Goal: Transaction & Acquisition: Book appointment/travel/reservation

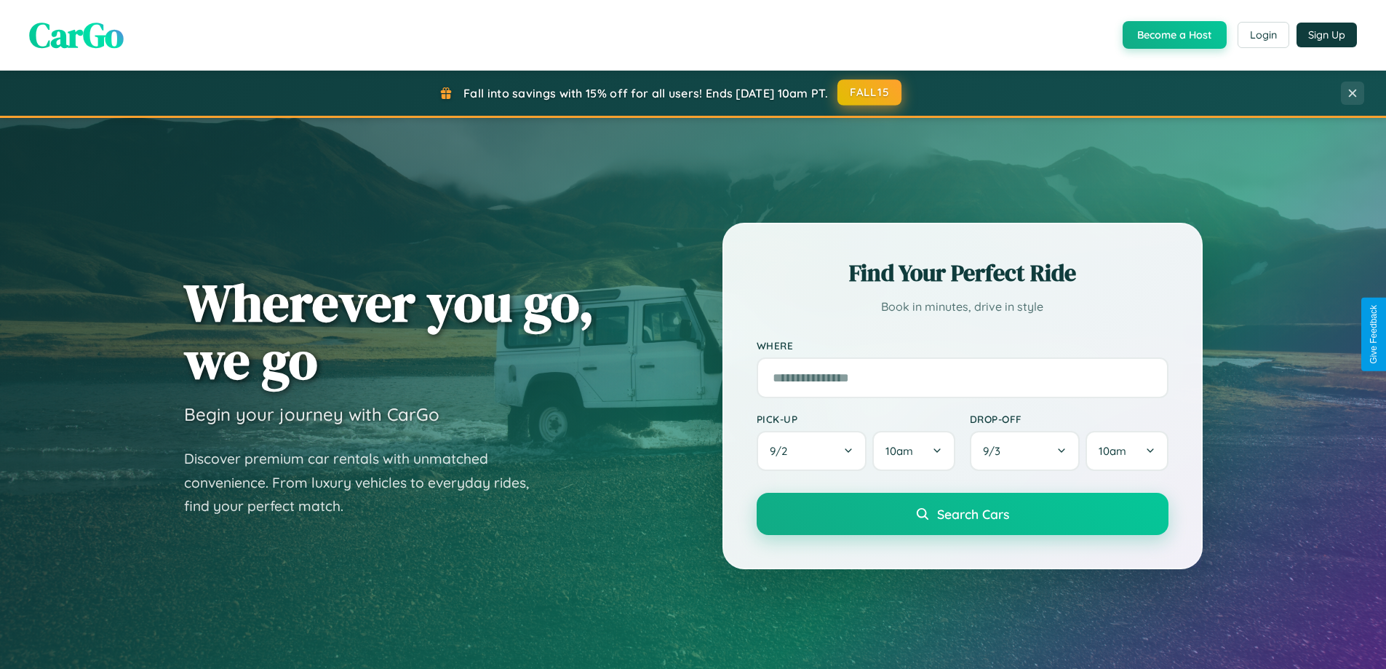
click at [870, 92] on button "FALL15" at bounding box center [870, 92] width 64 height 26
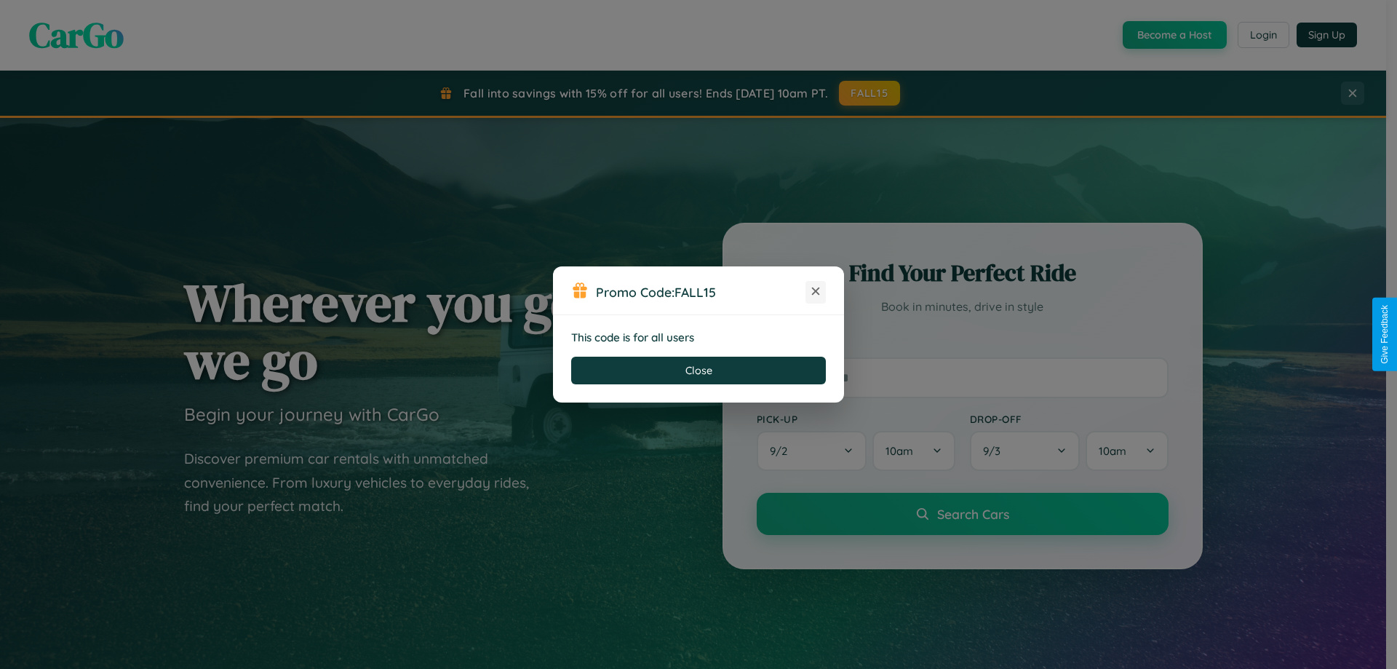
click at [816, 292] on icon at bounding box center [816, 291] width 15 height 15
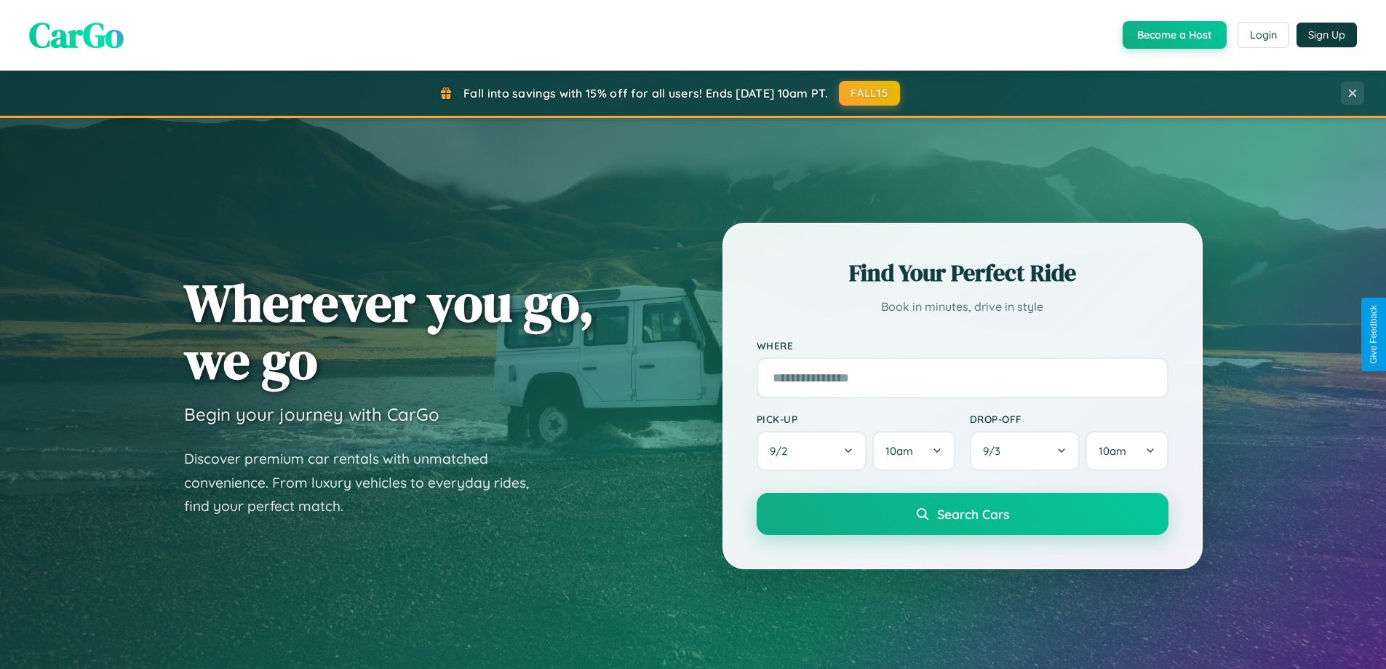
scroll to position [43, 0]
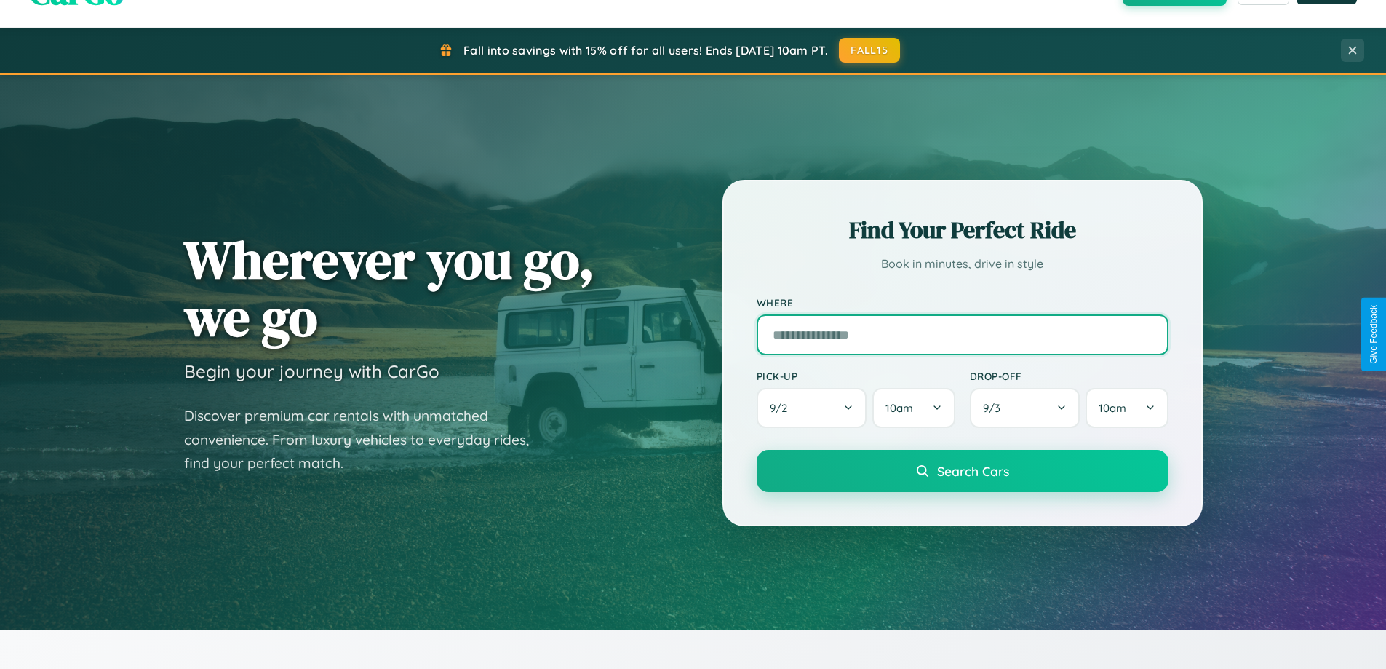
click at [962, 334] on input "text" at bounding box center [963, 334] width 412 height 41
type input "*****"
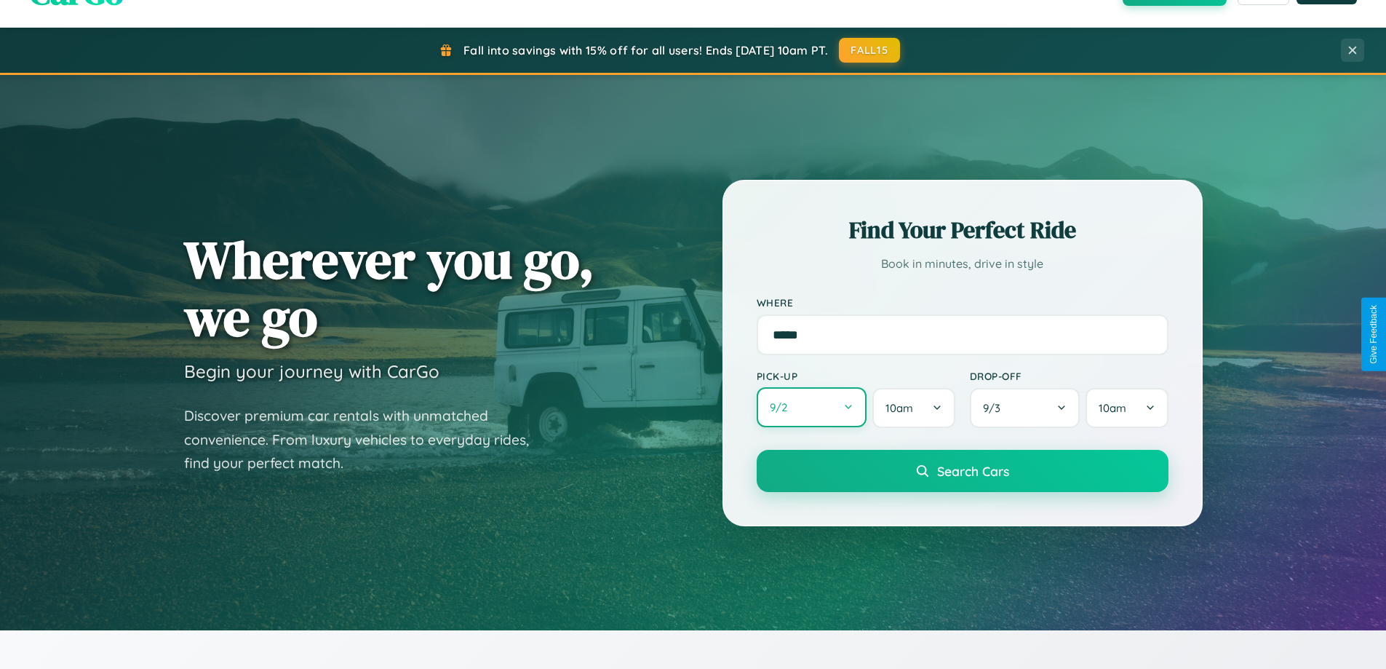
click at [811, 408] on button "9 / 2" at bounding box center [812, 407] width 111 height 40
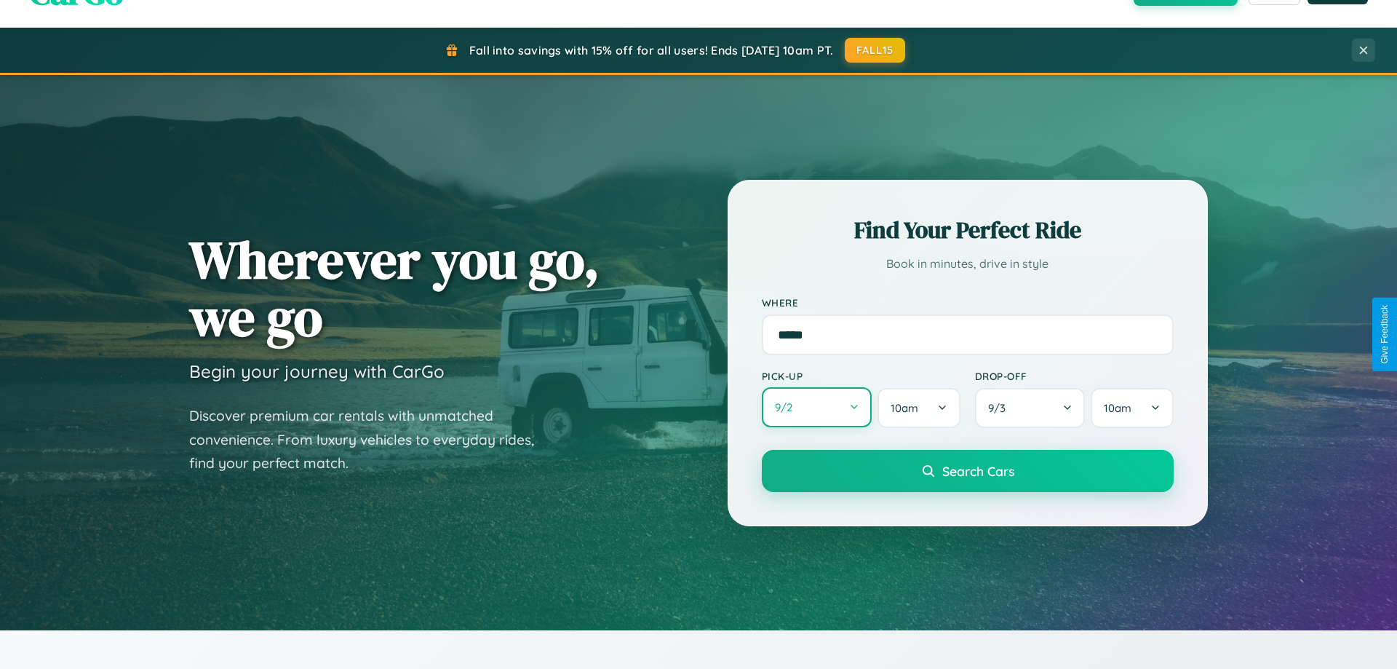
select select "*"
select select "****"
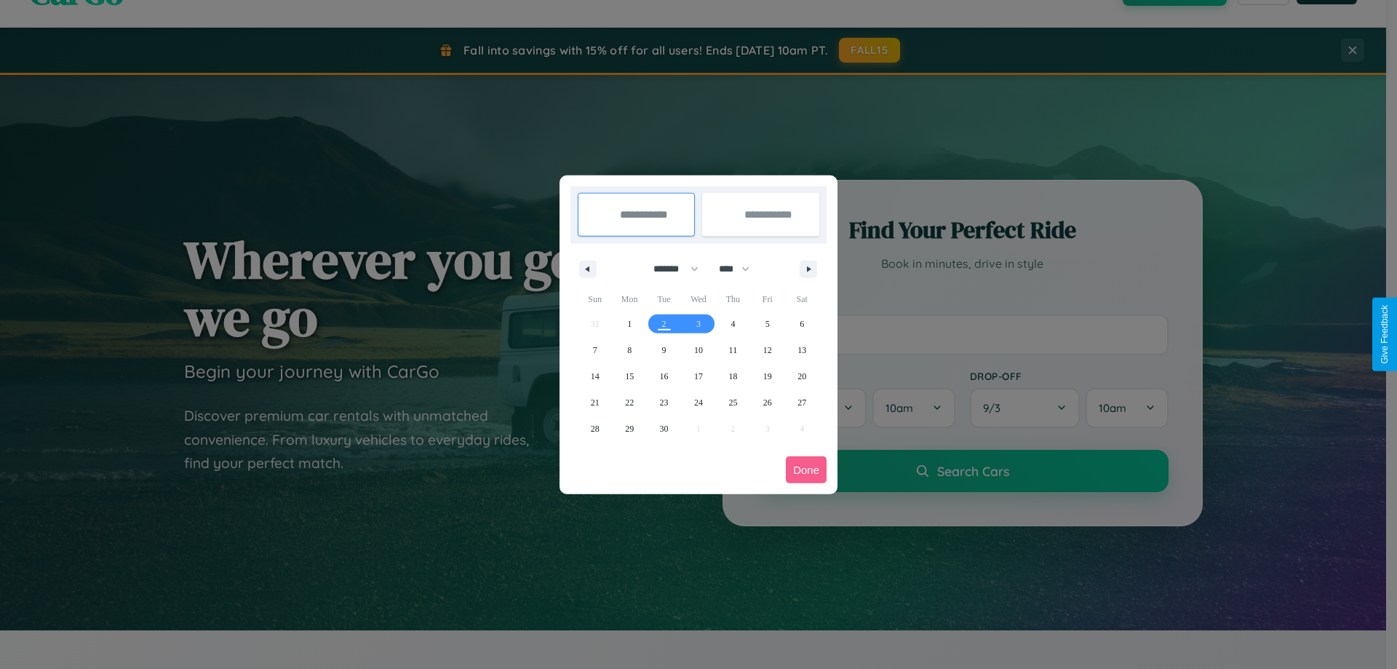
click at [670, 269] on select "******* ******** ***** ***** *** **** **** ****** ********* ******* ******** **…" at bounding box center [674, 269] width 62 height 24
select select "*"
click at [630, 349] on span "6" at bounding box center [629, 350] width 4 height 26
type input "**********"
click at [630, 376] on span "13" at bounding box center [629, 376] width 9 height 26
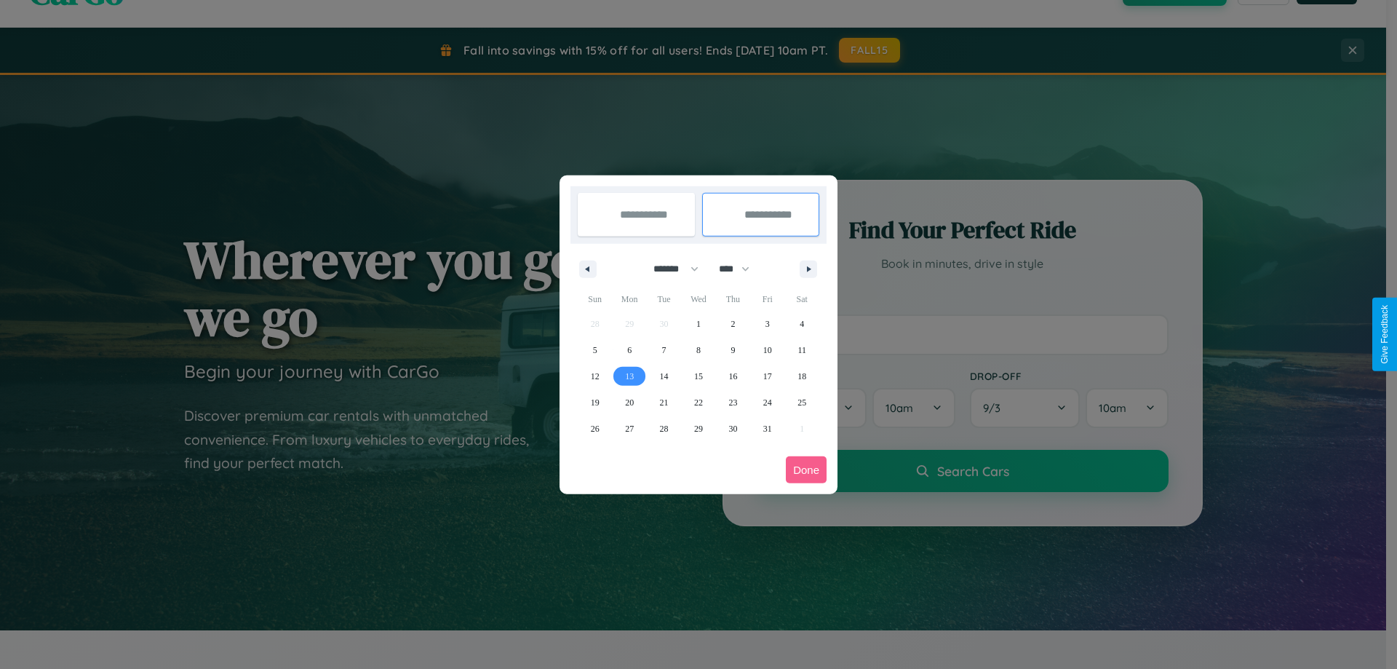
type input "**********"
click at [806, 469] on button "Done" at bounding box center [806, 469] width 41 height 27
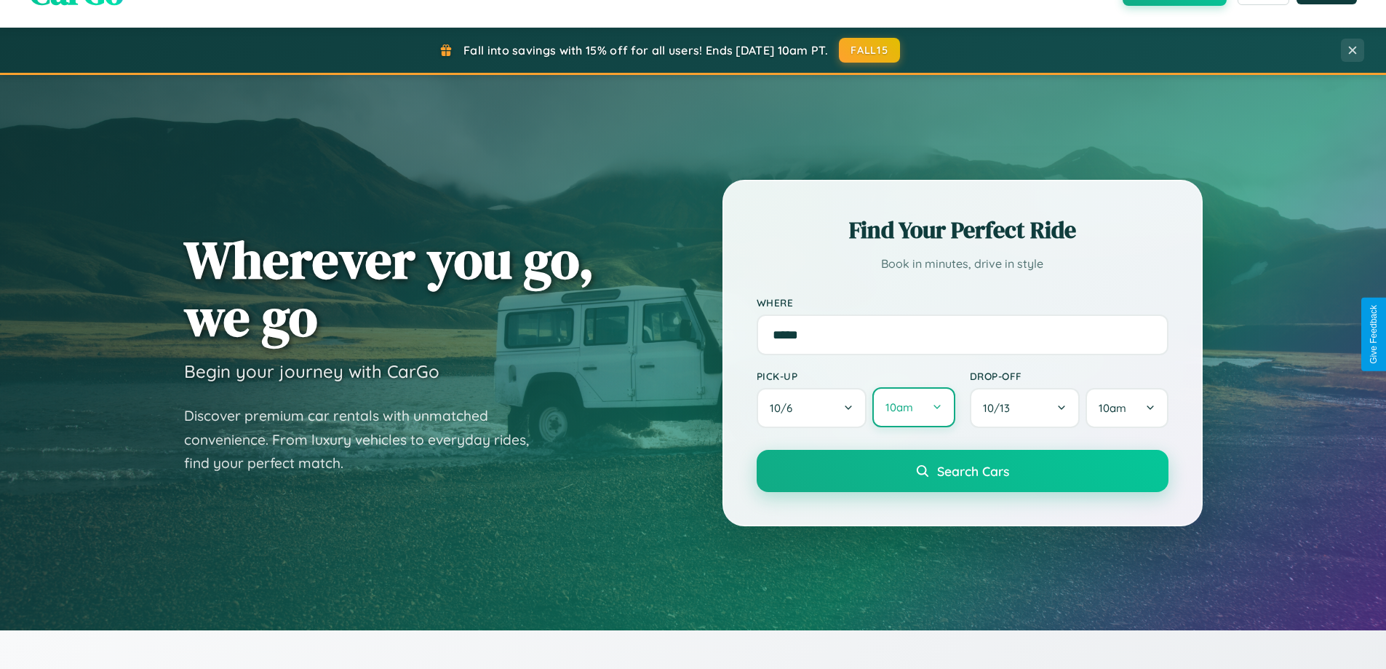
click at [913, 408] on button "10am" at bounding box center [914, 407] width 82 height 40
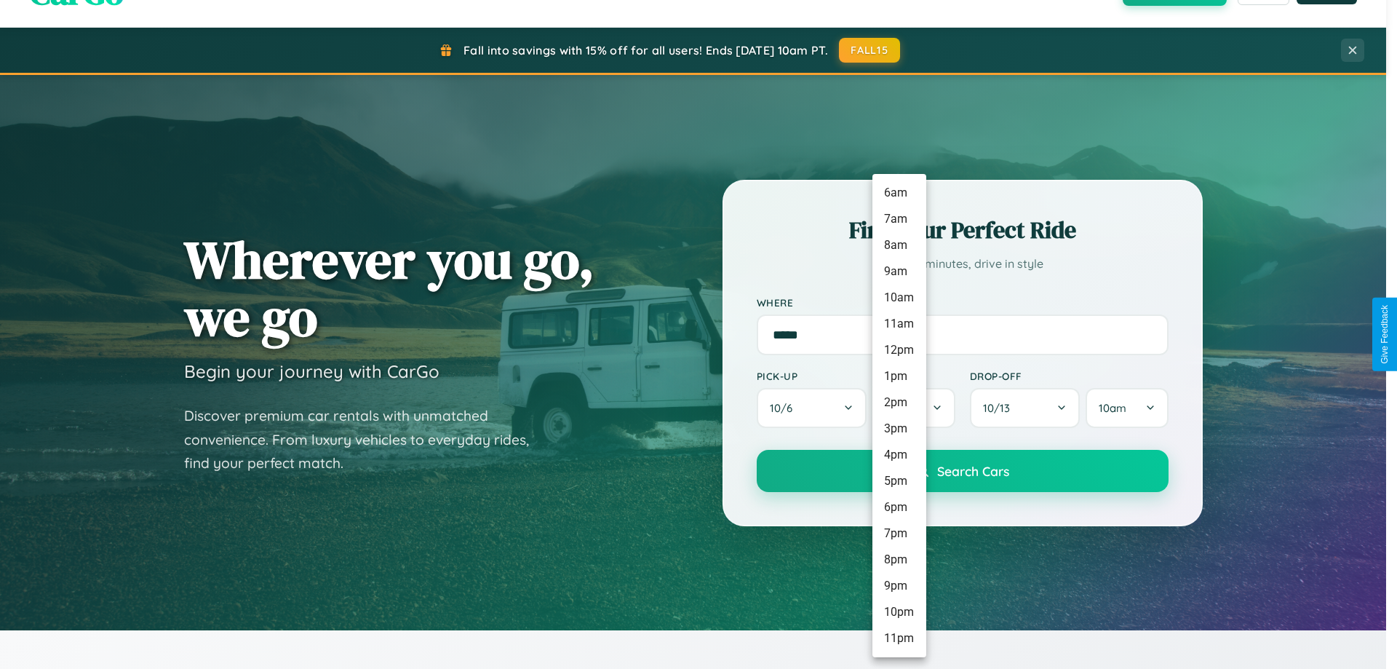
click at [899, 507] on li "6pm" at bounding box center [900, 507] width 54 height 26
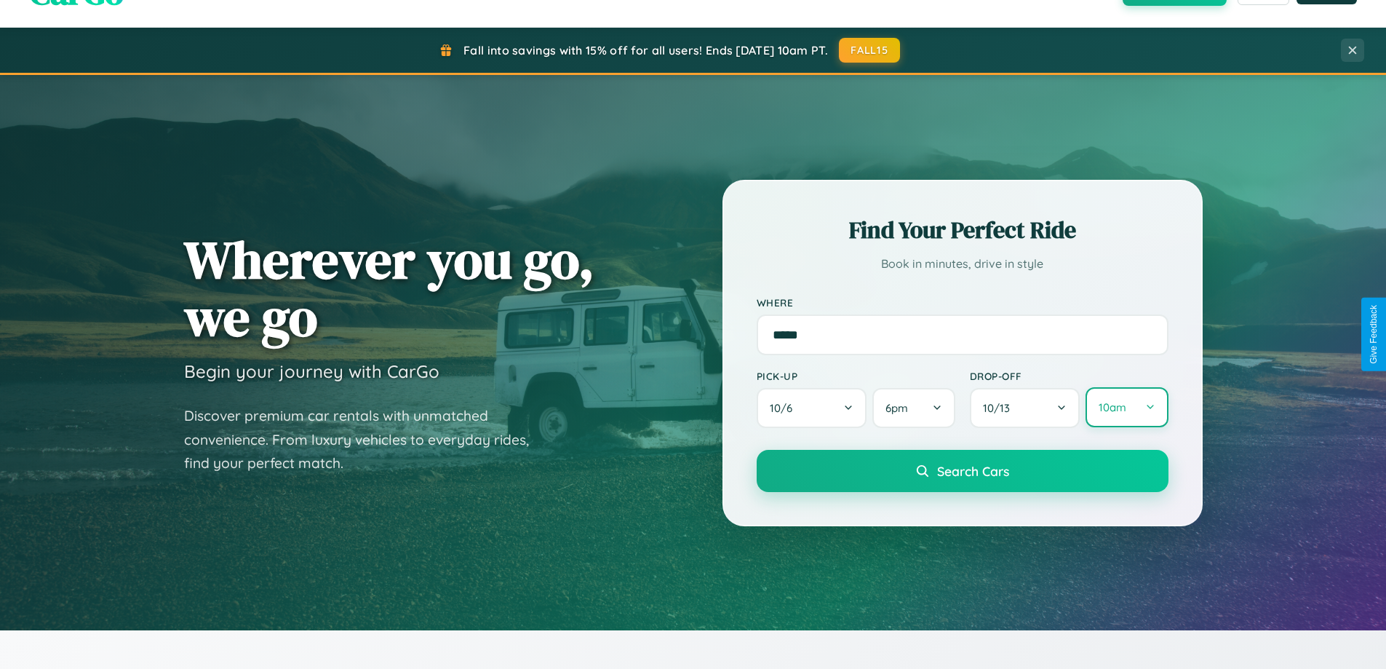
click at [1127, 408] on button "10am" at bounding box center [1127, 407] width 82 height 40
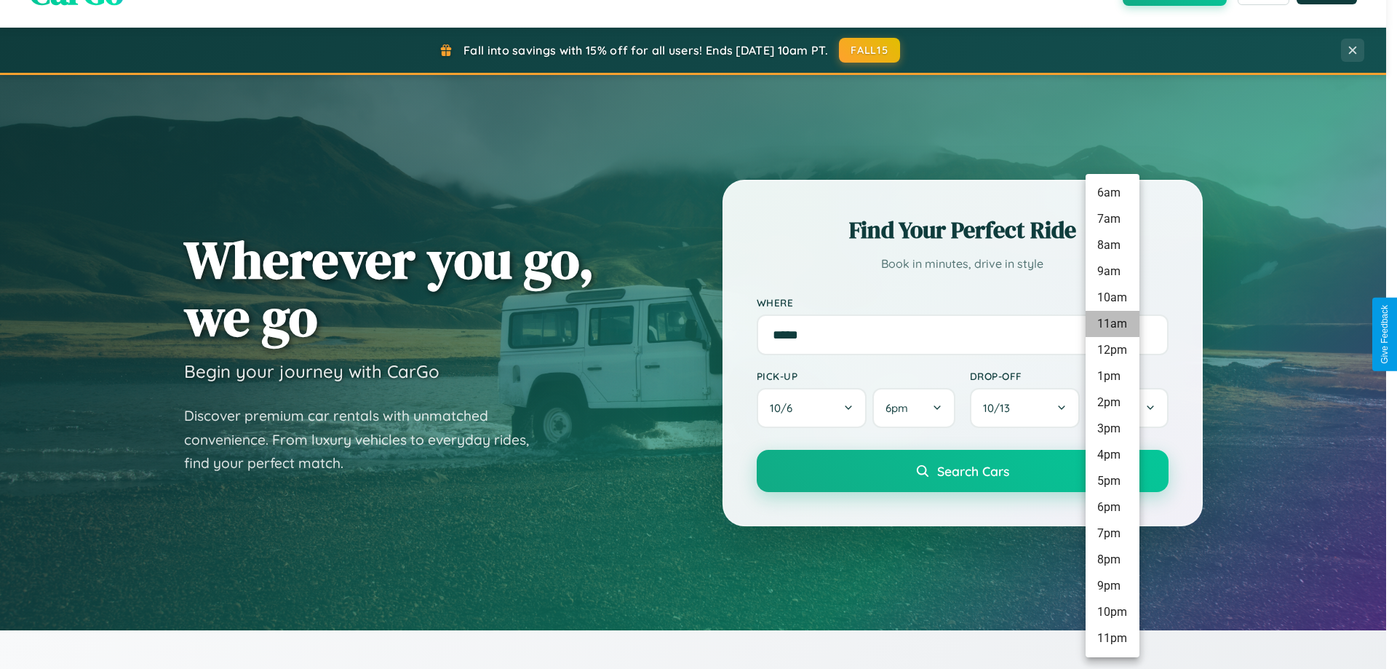
click at [1112, 324] on li "11am" at bounding box center [1113, 324] width 54 height 26
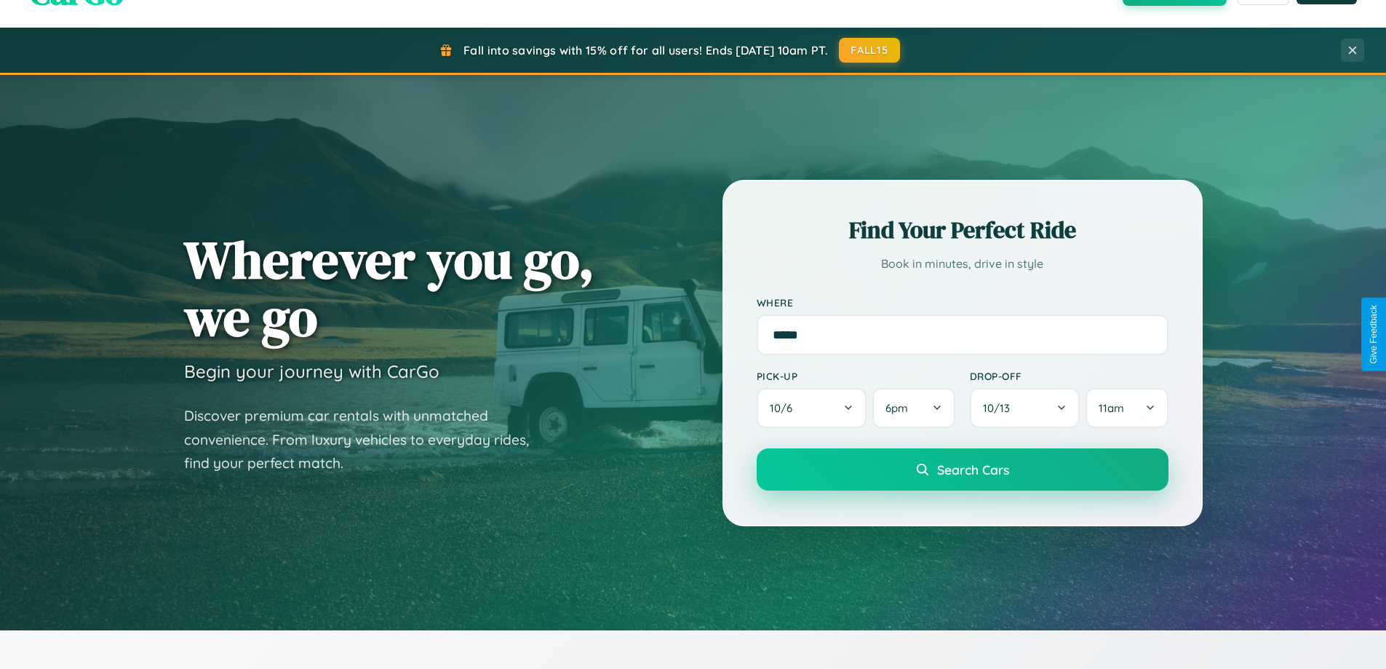
click at [962, 471] on span "Search Cars" at bounding box center [973, 469] width 72 height 16
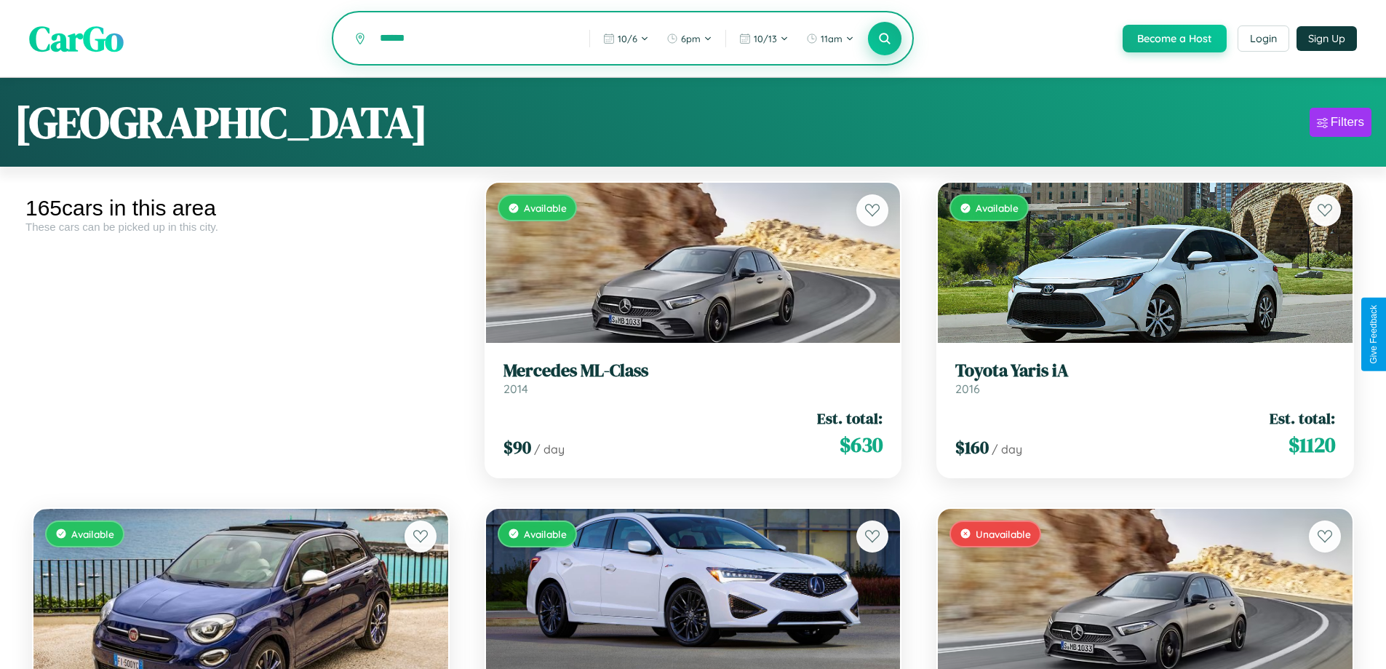
type input "******"
click at [884, 39] on icon at bounding box center [885, 38] width 14 height 14
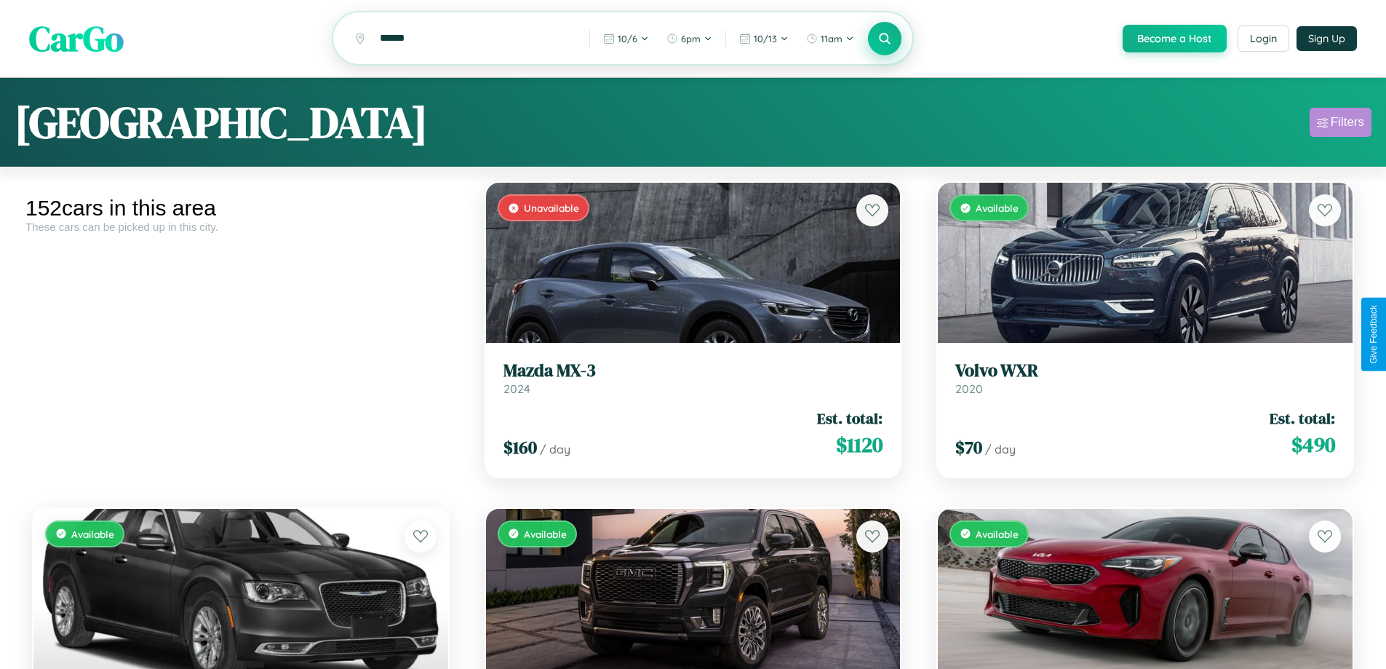
click at [1341, 124] on div "Filters" at bounding box center [1347, 122] width 33 height 15
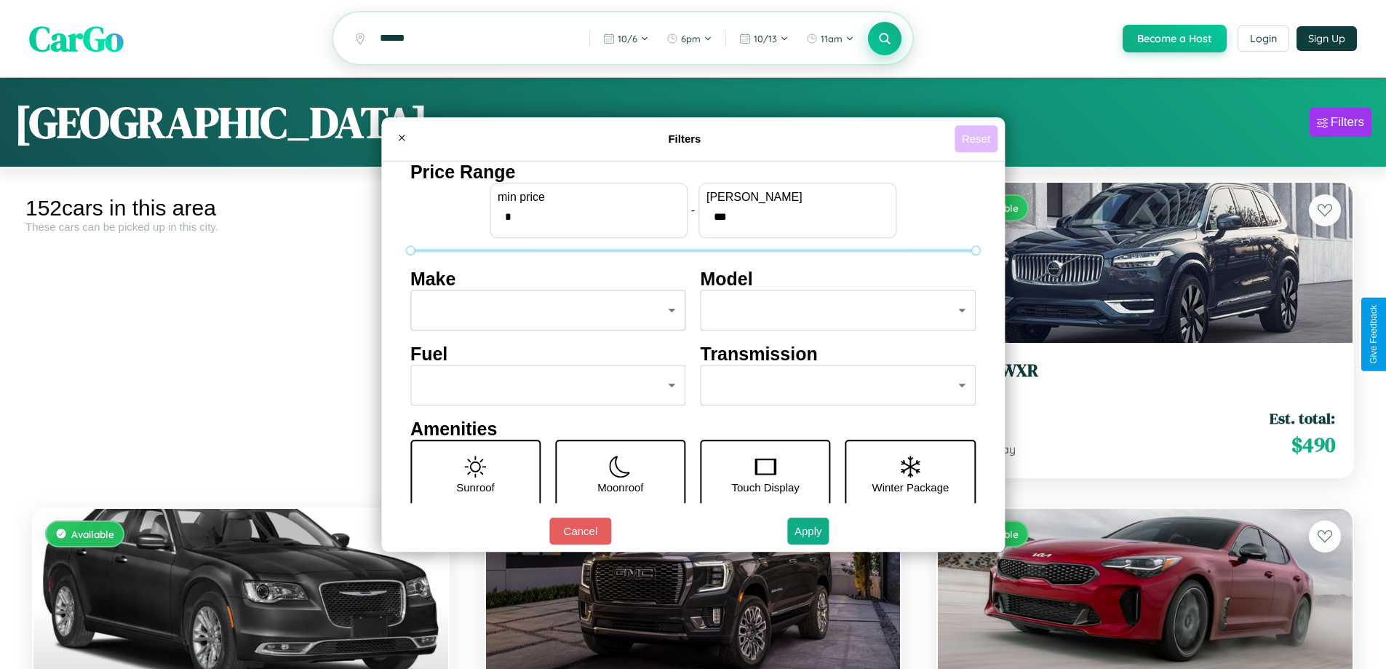
click at [978, 138] on button "Reset" at bounding box center [976, 138] width 43 height 27
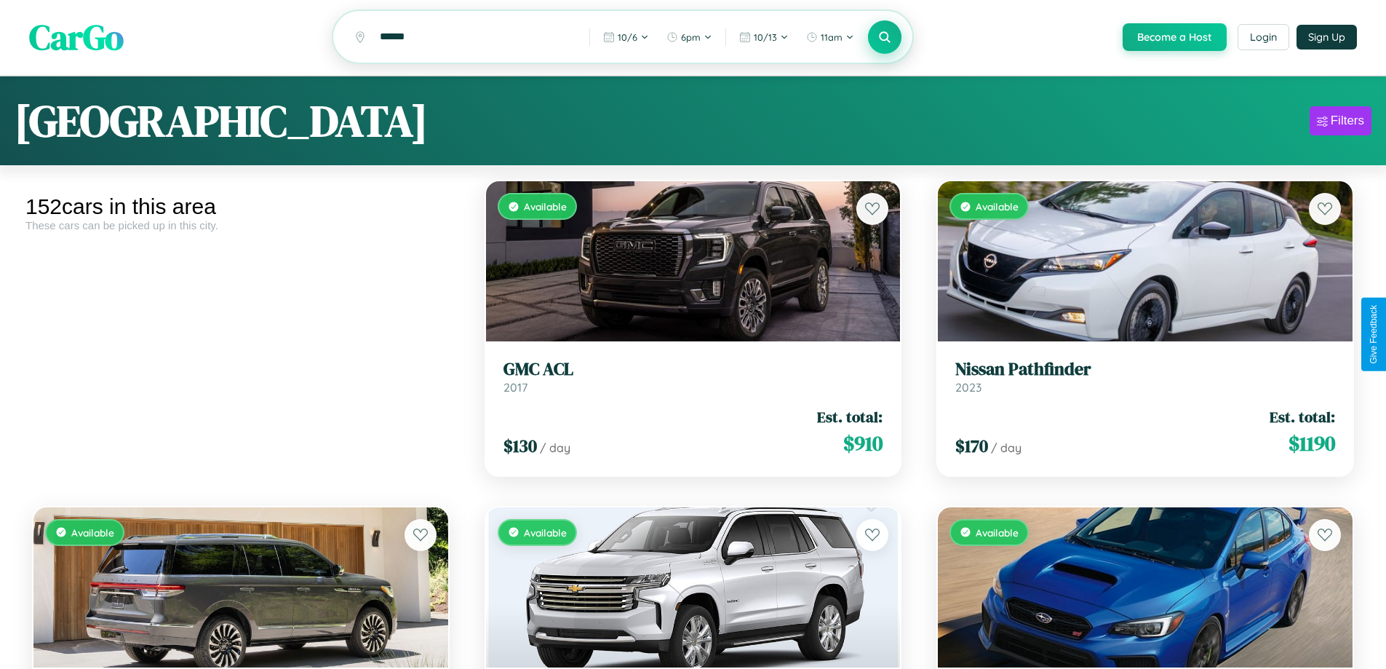
scroll to position [204, 0]
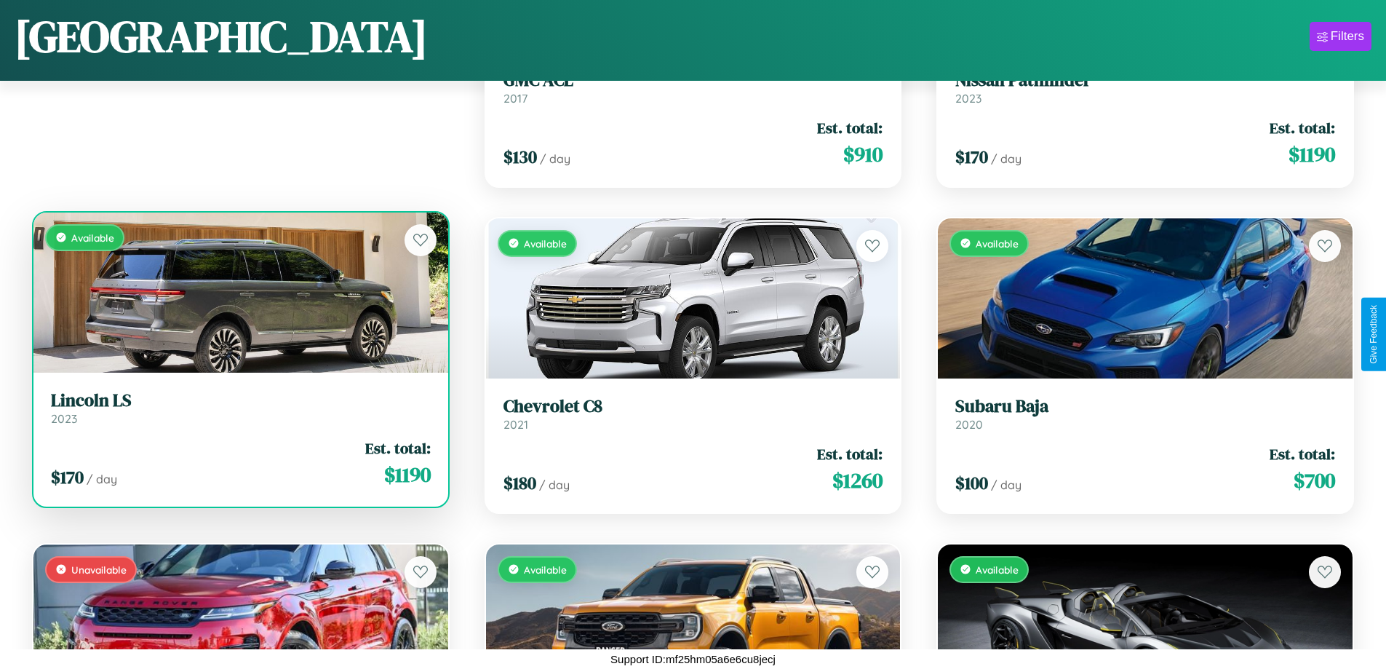
click at [239, 292] on div "Available" at bounding box center [240, 293] width 415 height 160
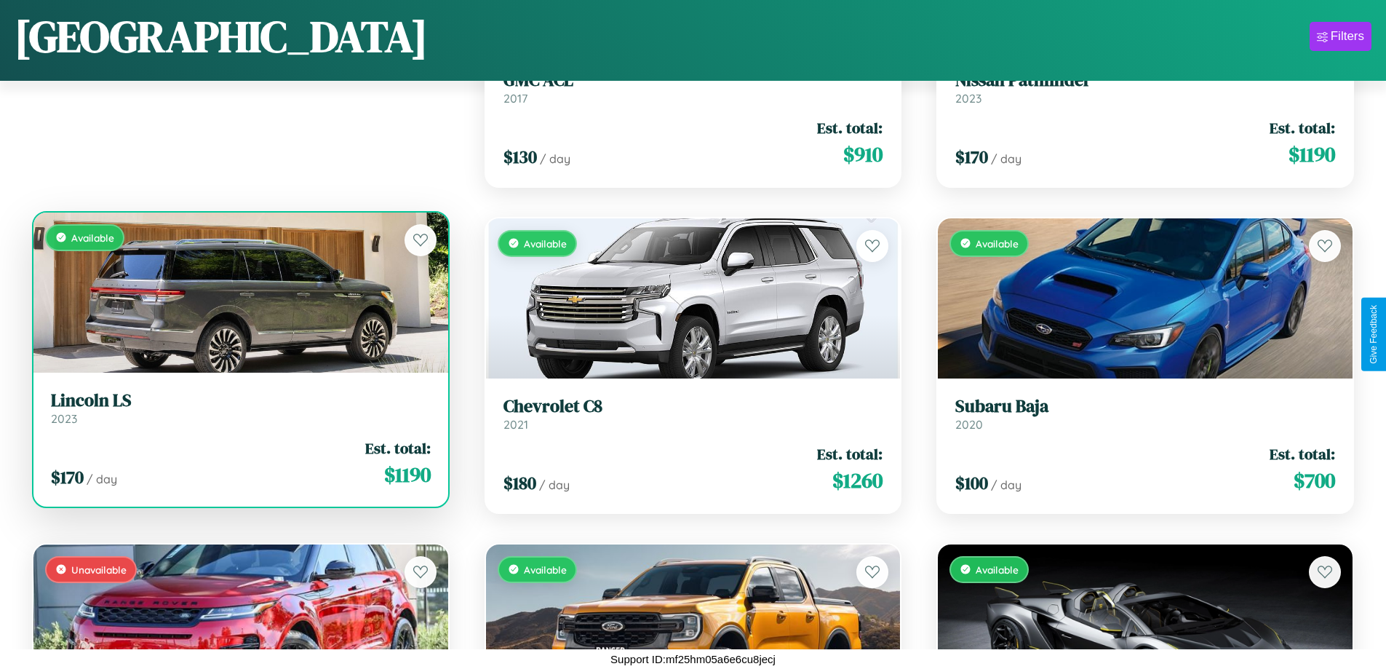
click at [239, 292] on div "Available" at bounding box center [240, 293] width 415 height 160
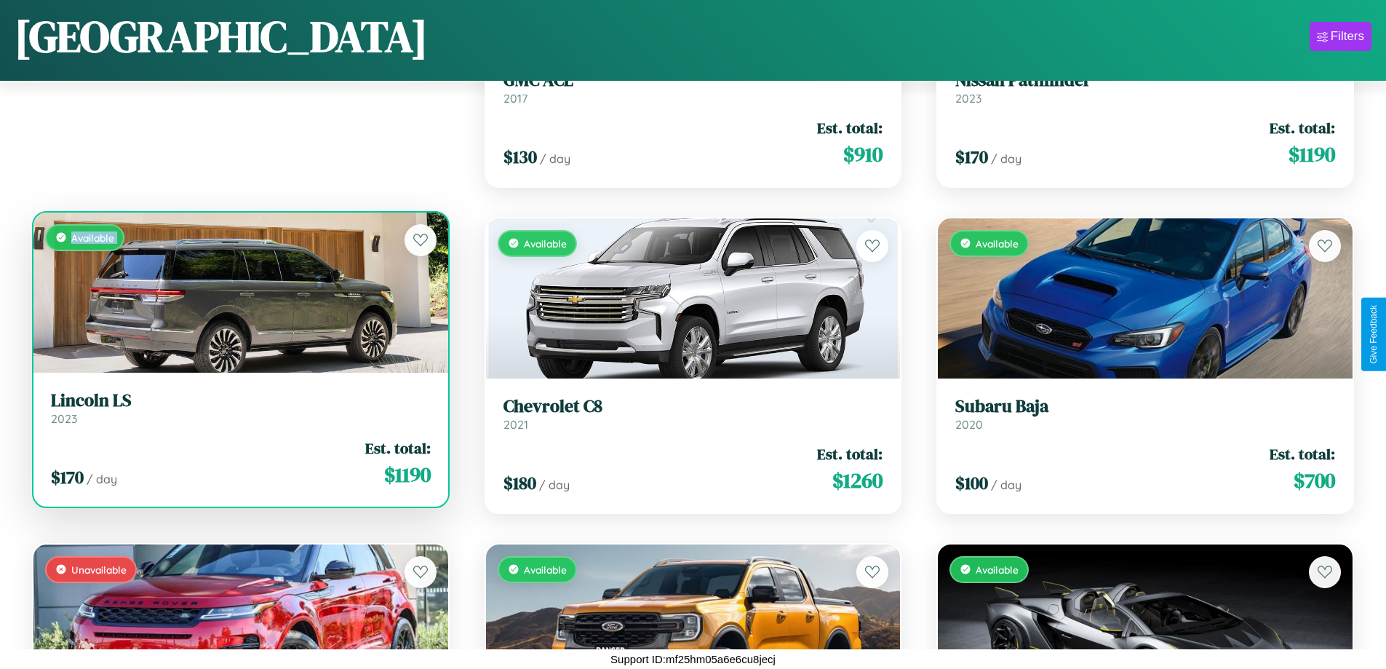
click at [239, 292] on div "Available" at bounding box center [240, 293] width 415 height 160
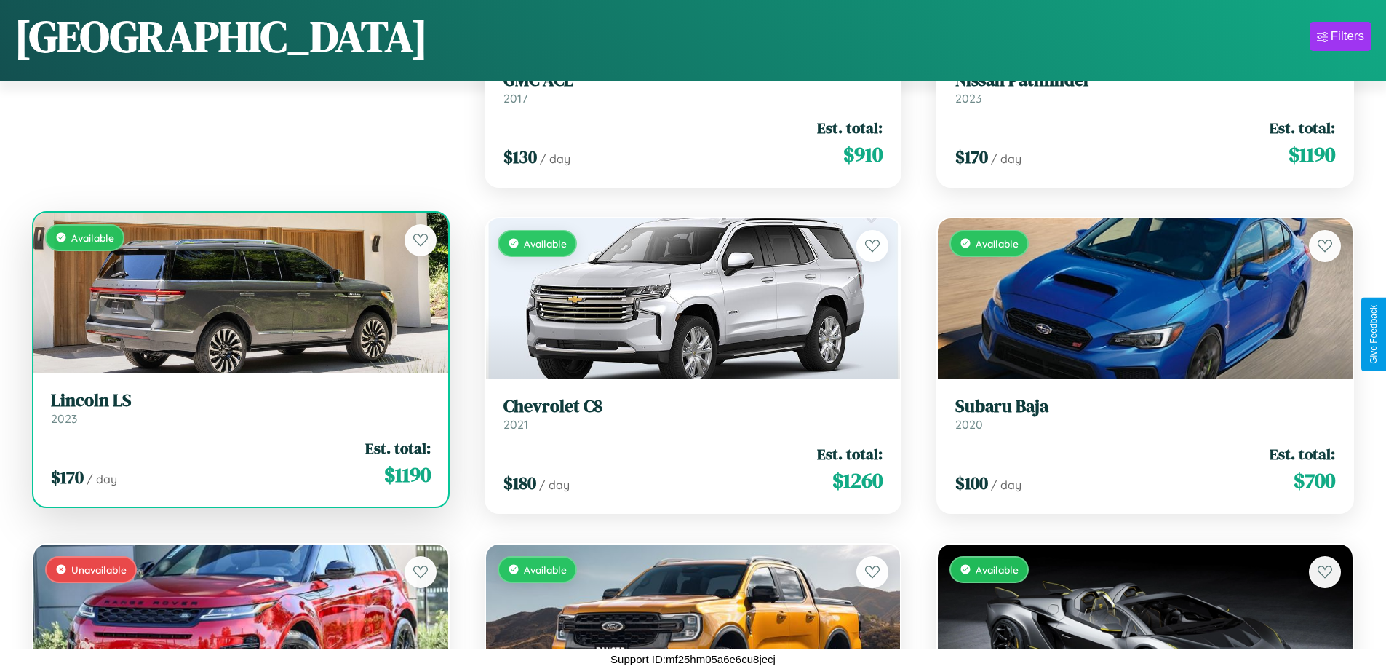
click at [239, 292] on div "Available" at bounding box center [240, 293] width 415 height 160
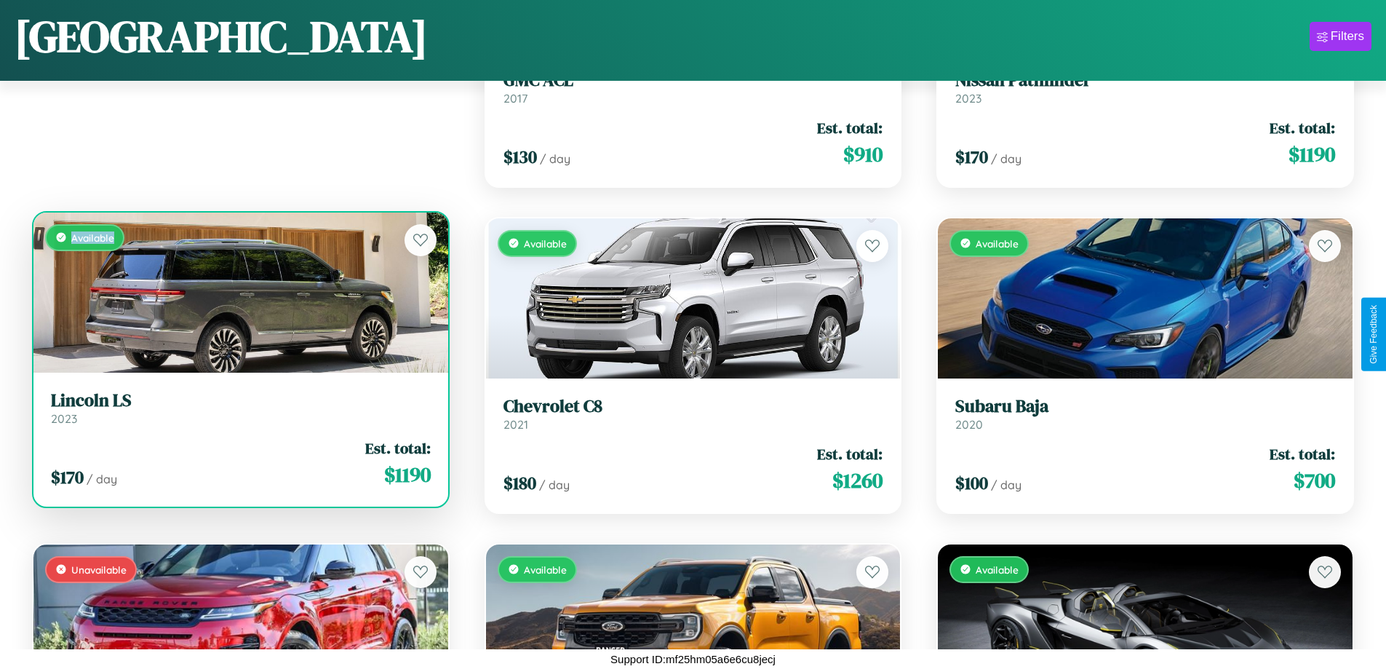
click at [239, 292] on div "Available" at bounding box center [240, 293] width 415 height 160
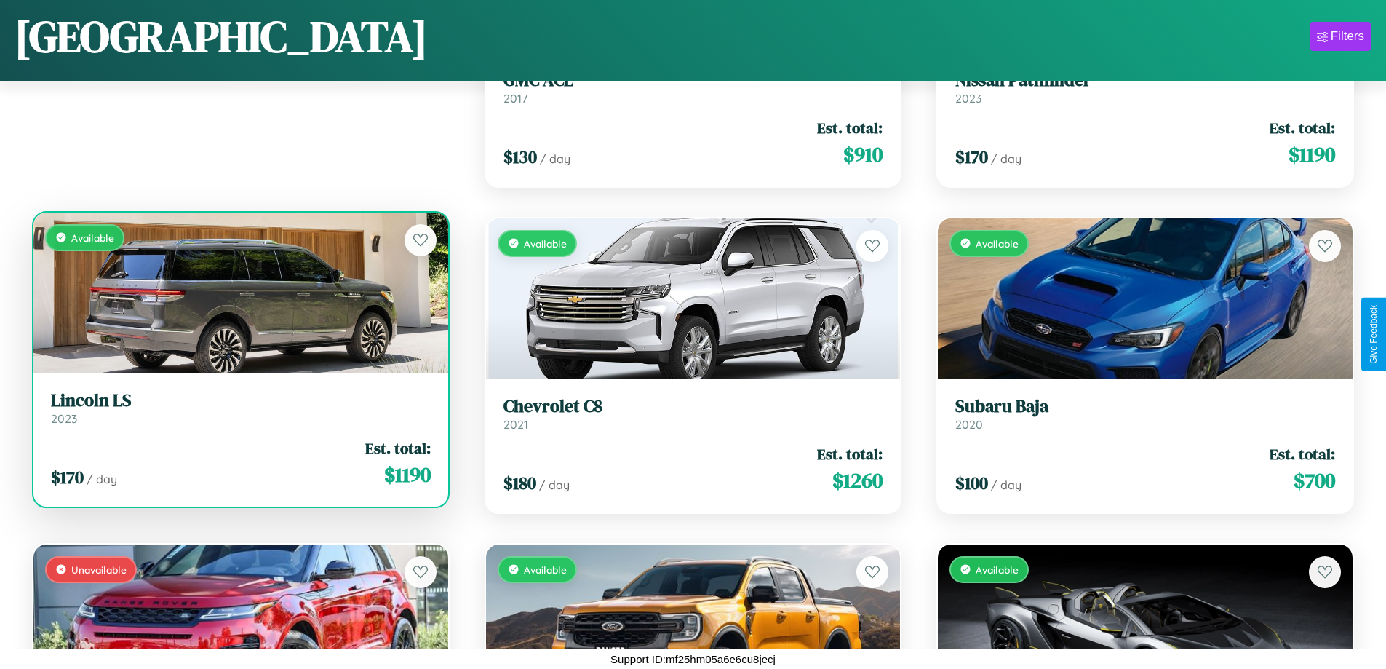
click at [239, 408] on h3 "Lincoln LS" at bounding box center [241, 400] width 380 height 21
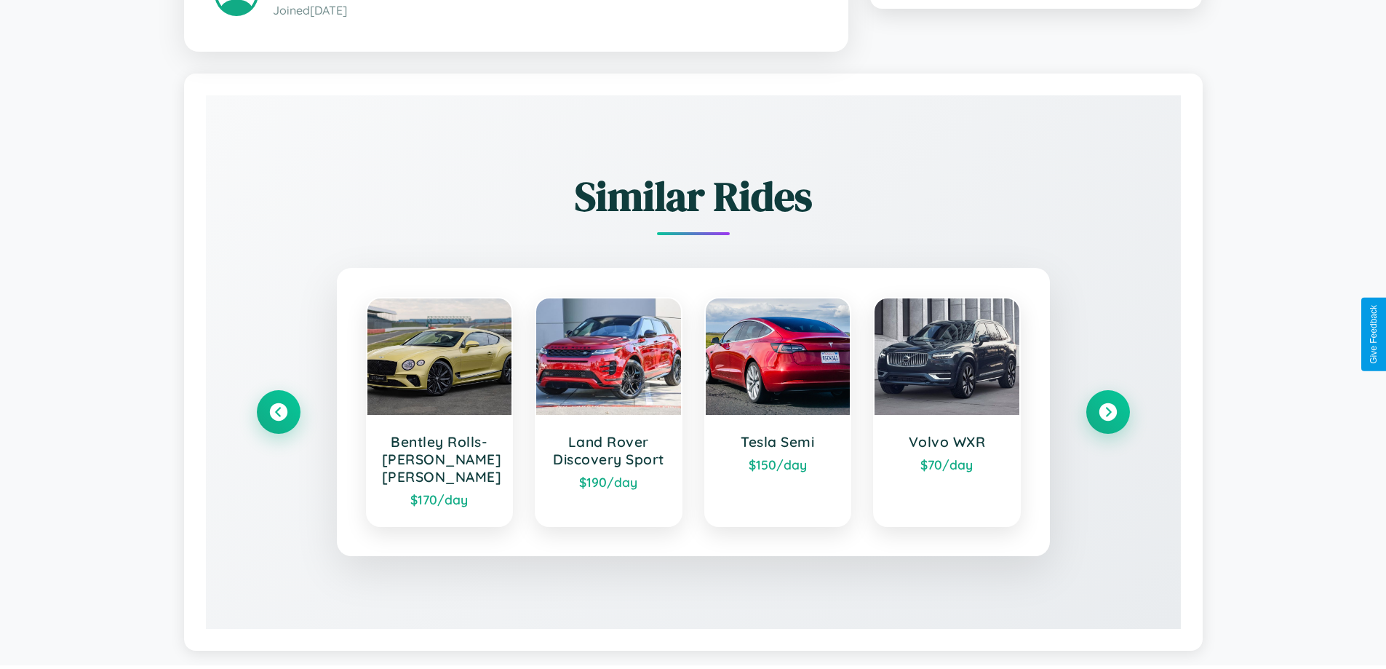
scroll to position [870, 0]
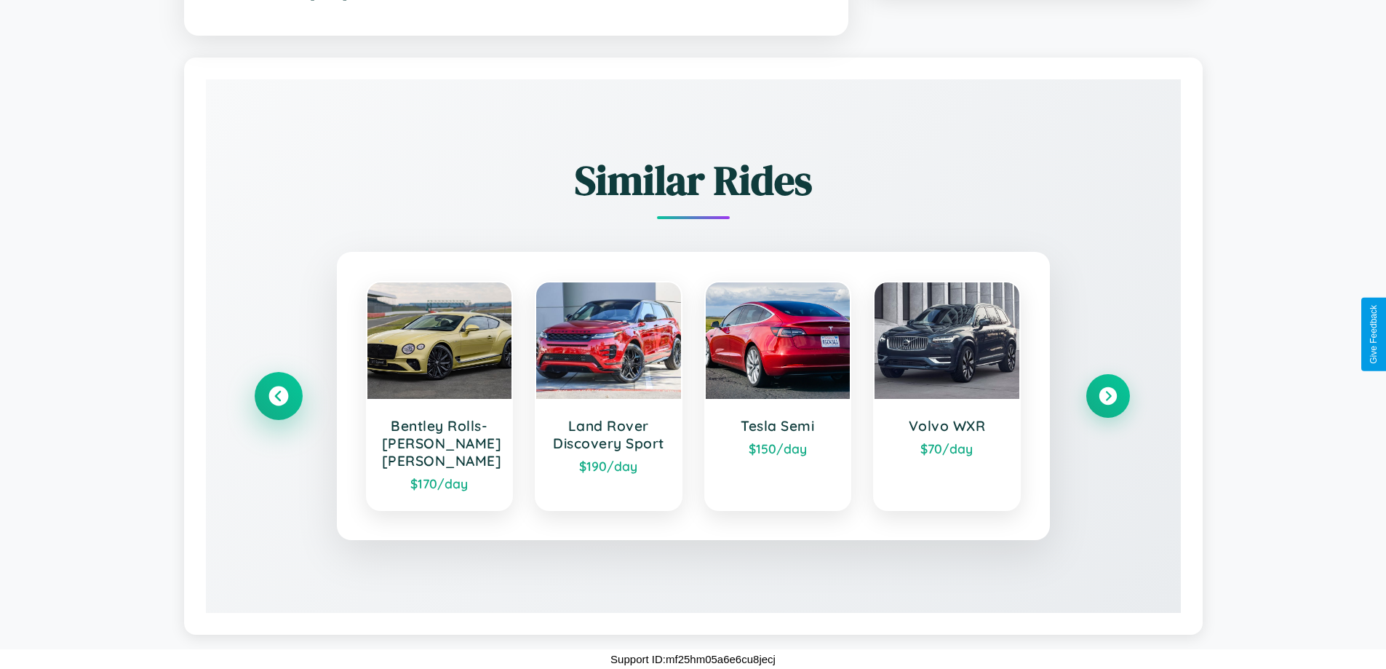
click at [278, 395] on icon at bounding box center [279, 396] width 20 height 20
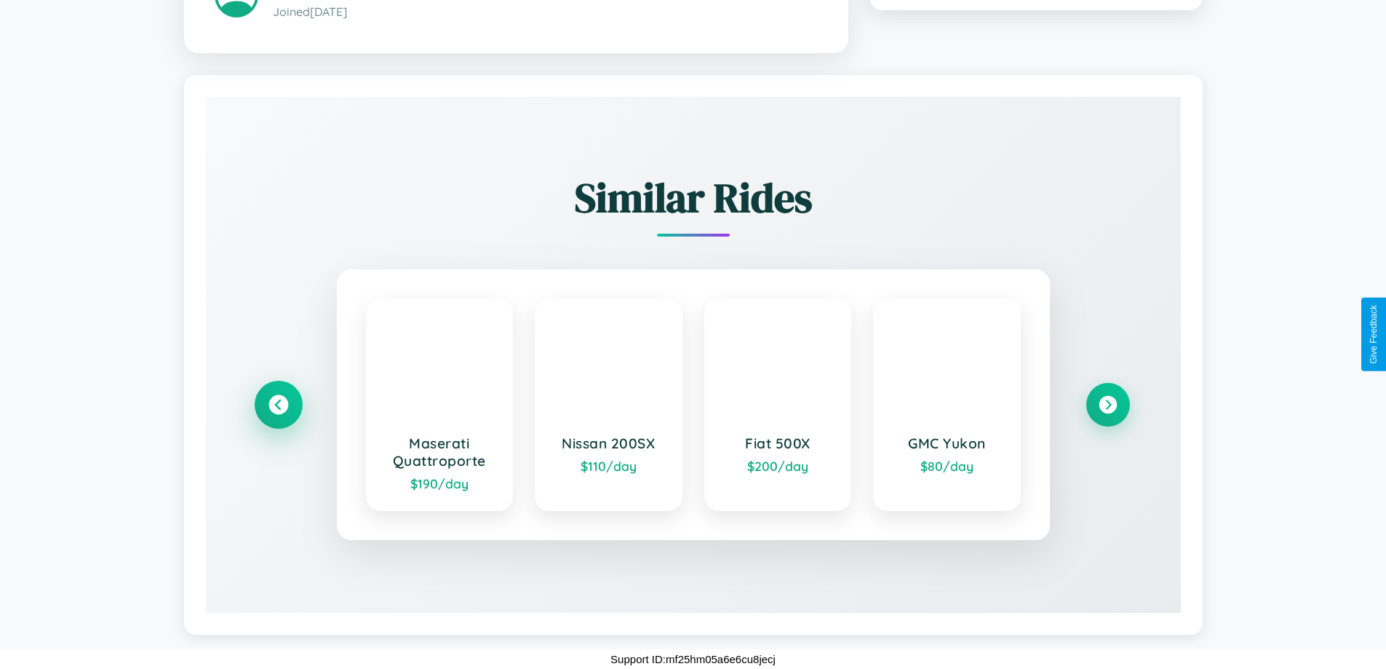
scroll to position [853, 0]
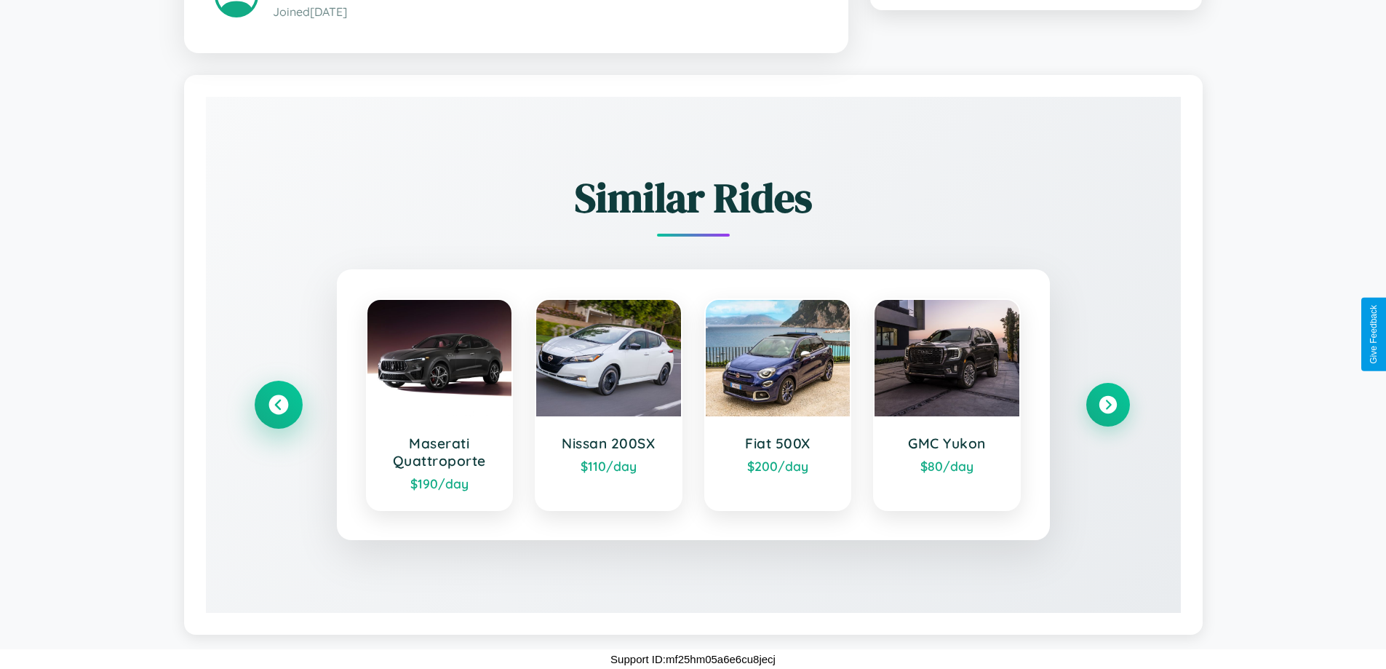
click at [278, 404] on icon at bounding box center [279, 404] width 20 height 20
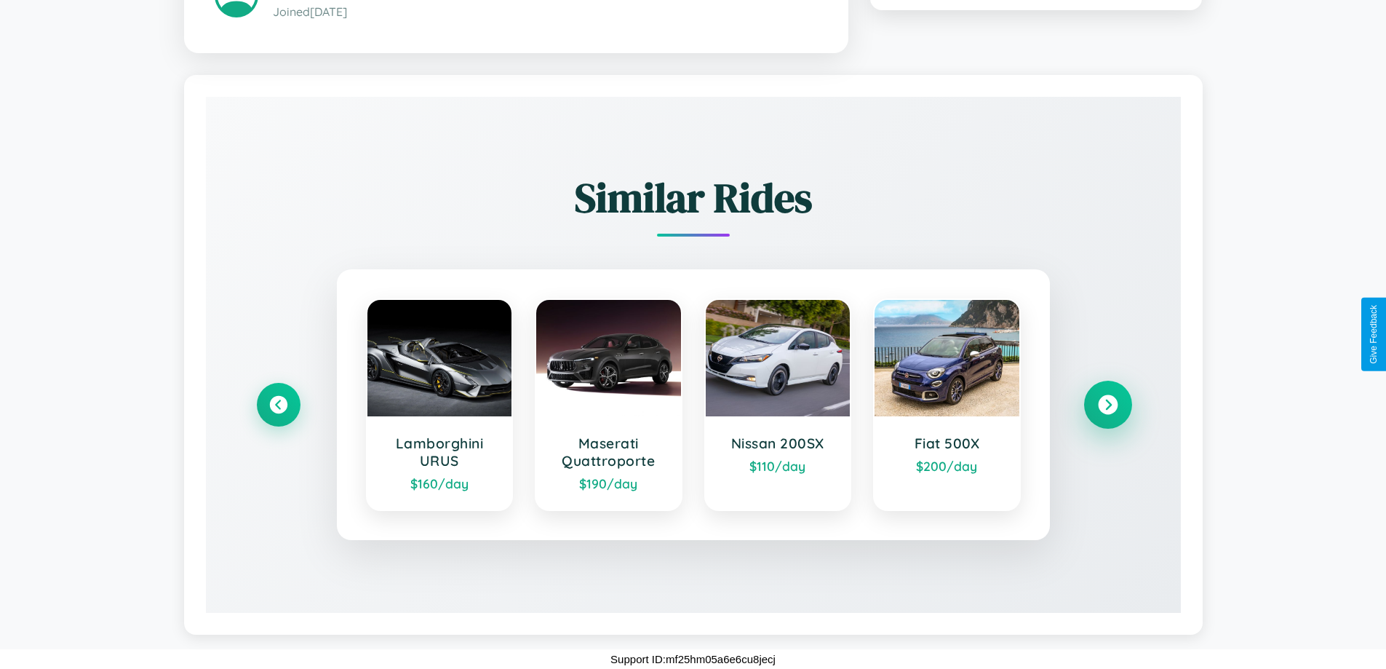
click at [1108, 404] on icon at bounding box center [1108, 404] width 20 height 20
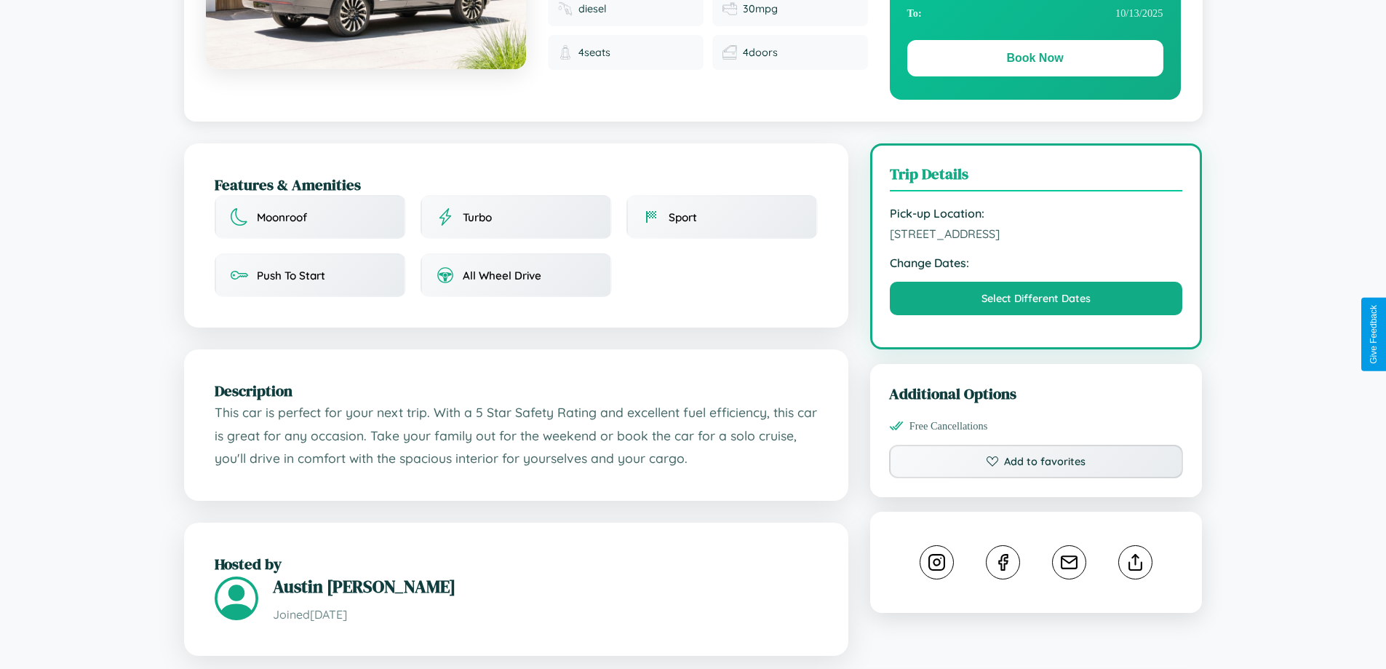
scroll to position [150, 0]
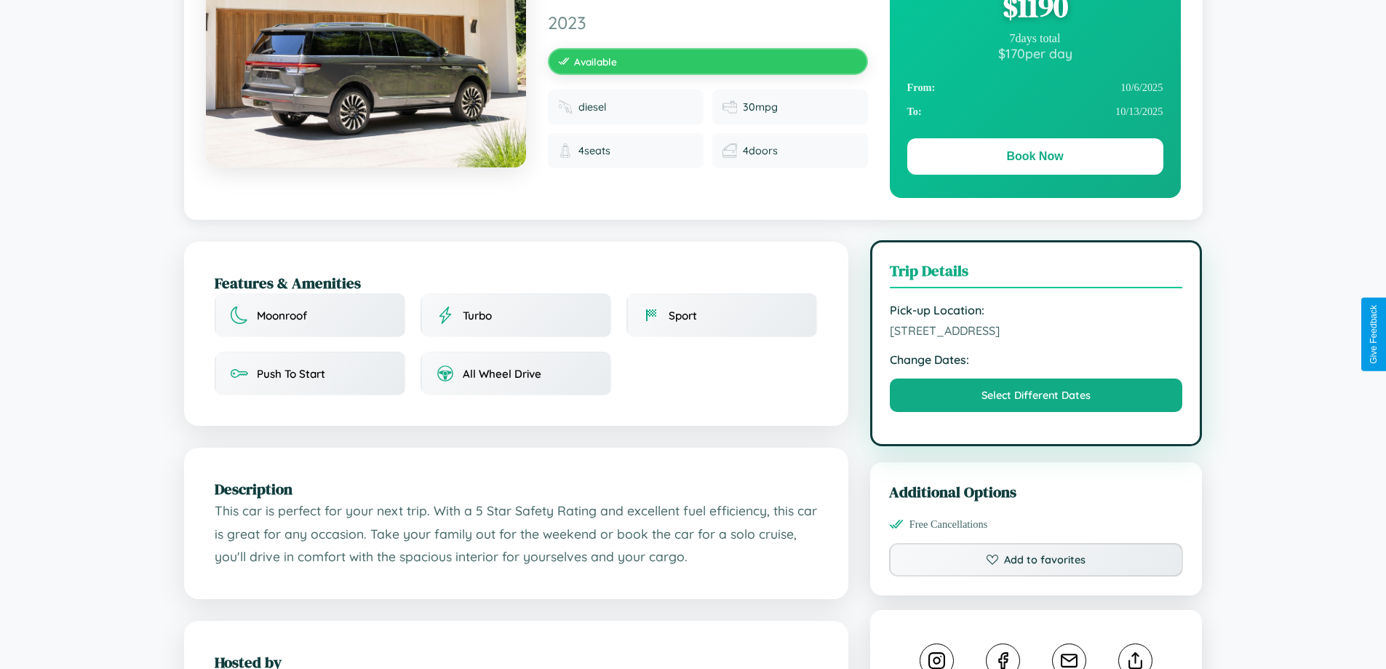
click at [1036, 333] on span "6001 Third Street Prague 18798 Czech Republic" at bounding box center [1036, 330] width 293 height 15
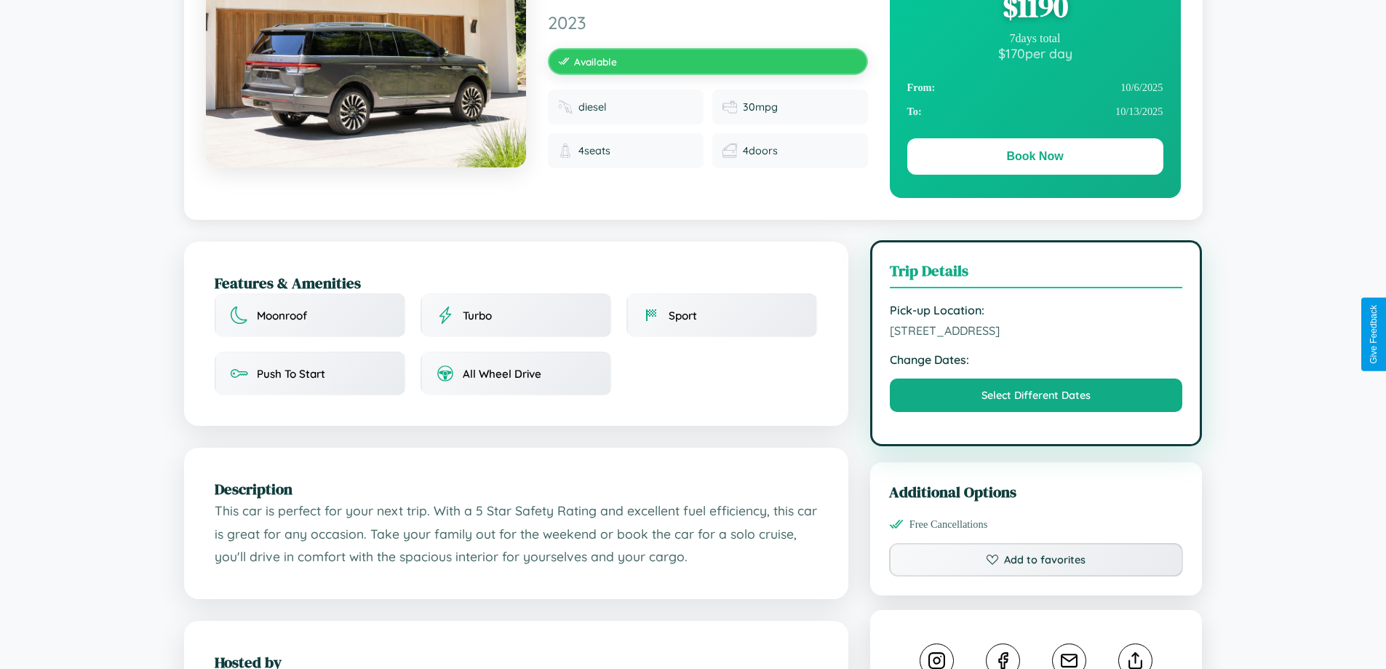
click at [1036, 333] on span "6001 Third Street Prague 18798 Czech Republic" at bounding box center [1036, 330] width 293 height 15
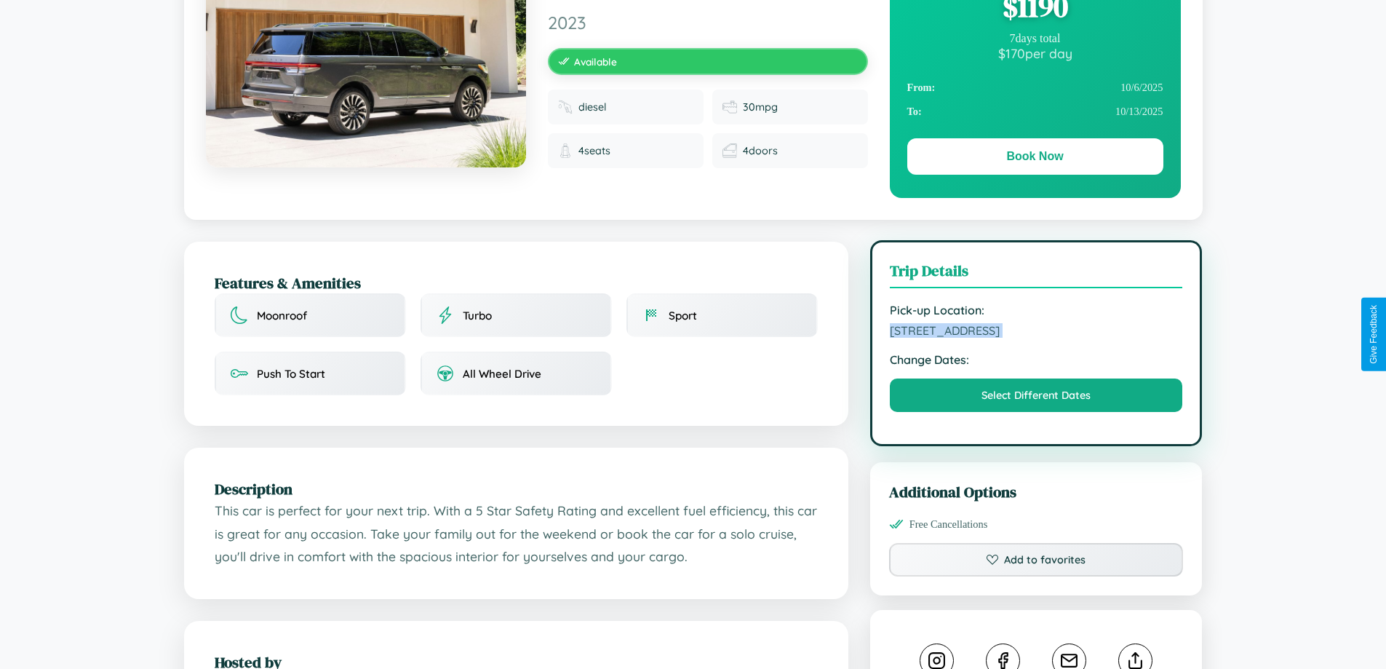
click at [1036, 333] on span "6001 Third Street Prague 18798 Czech Republic" at bounding box center [1036, 330] width 293 height 15
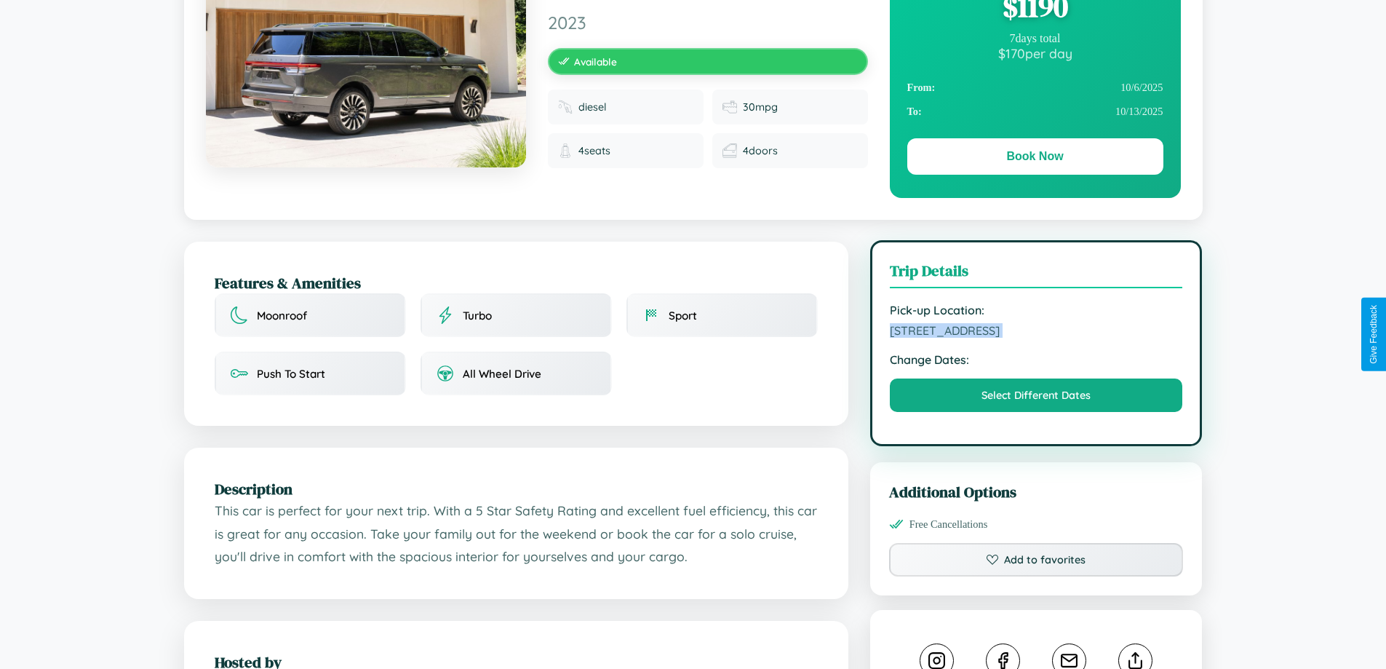
click at [1036, 333] on span "6001 Third Street Prague 18798 Czech Republic" at bounding box center [1036, 330] width 293 height 15
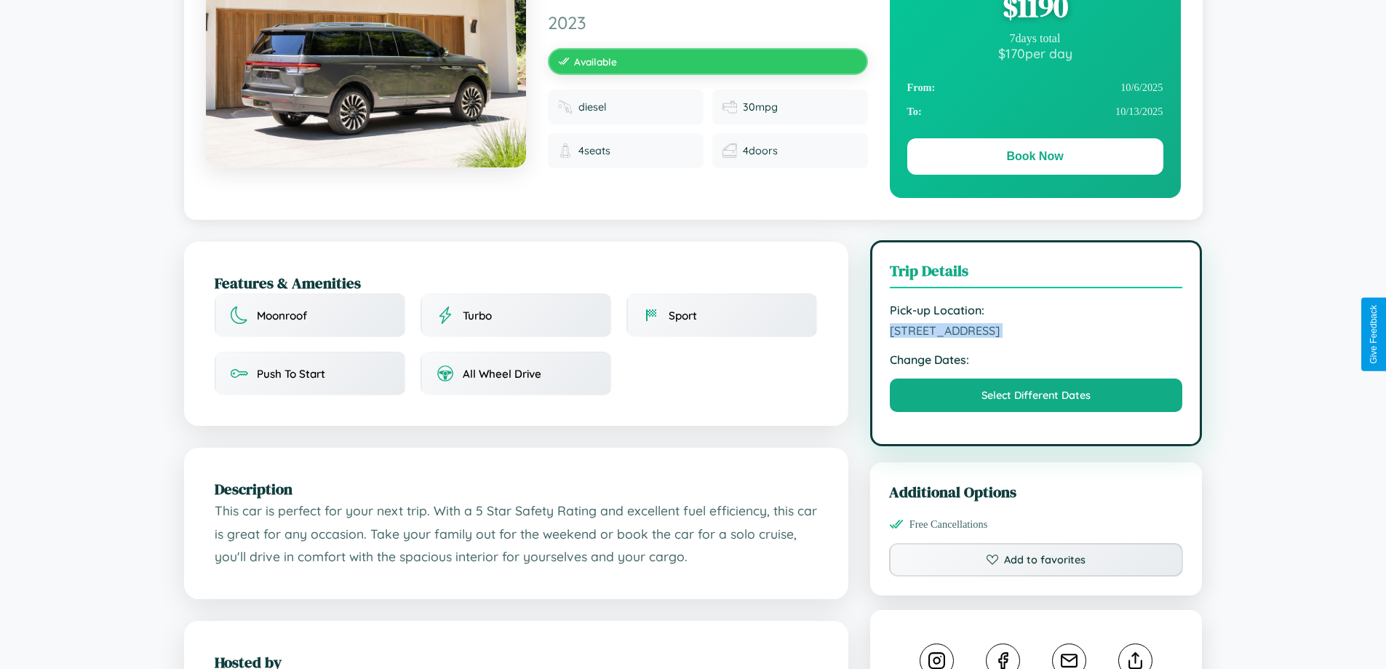
click at [1036, 333] on span "6001 Third Street Prague 18798 Czech Republic" at bounding box center [1036, 330] width 293 height 15
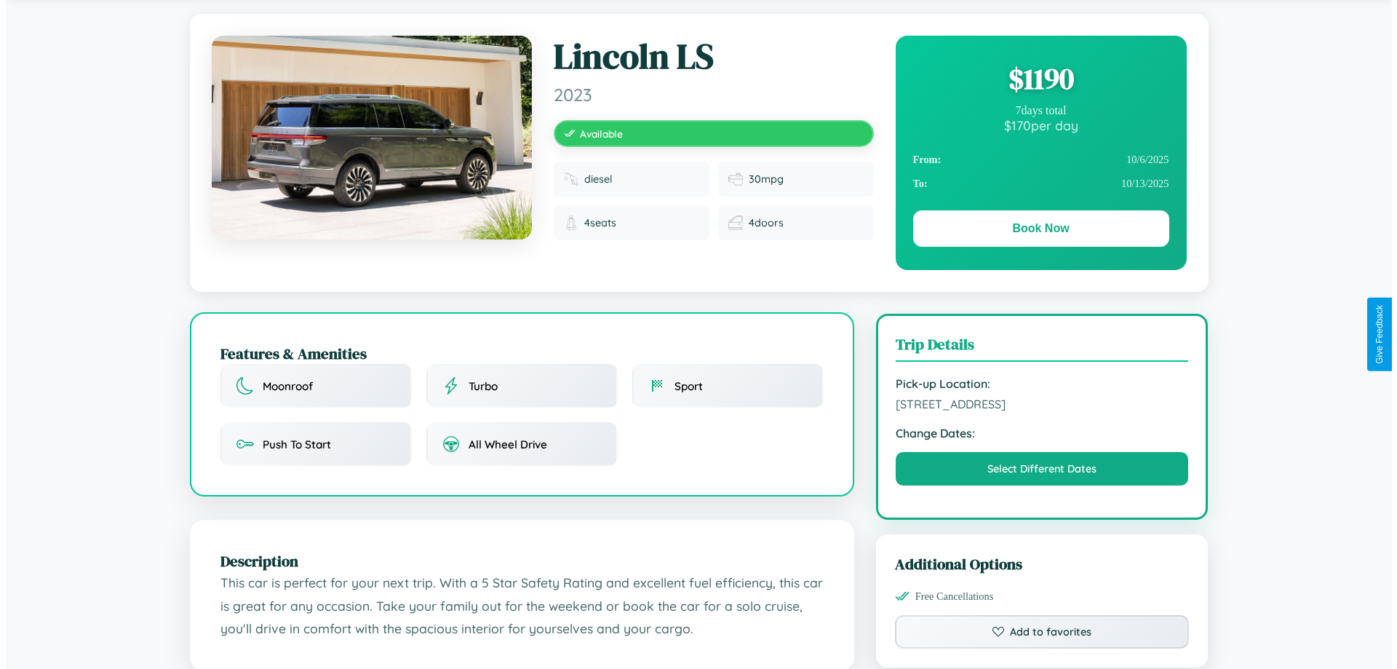
scroll to position [0, 0]
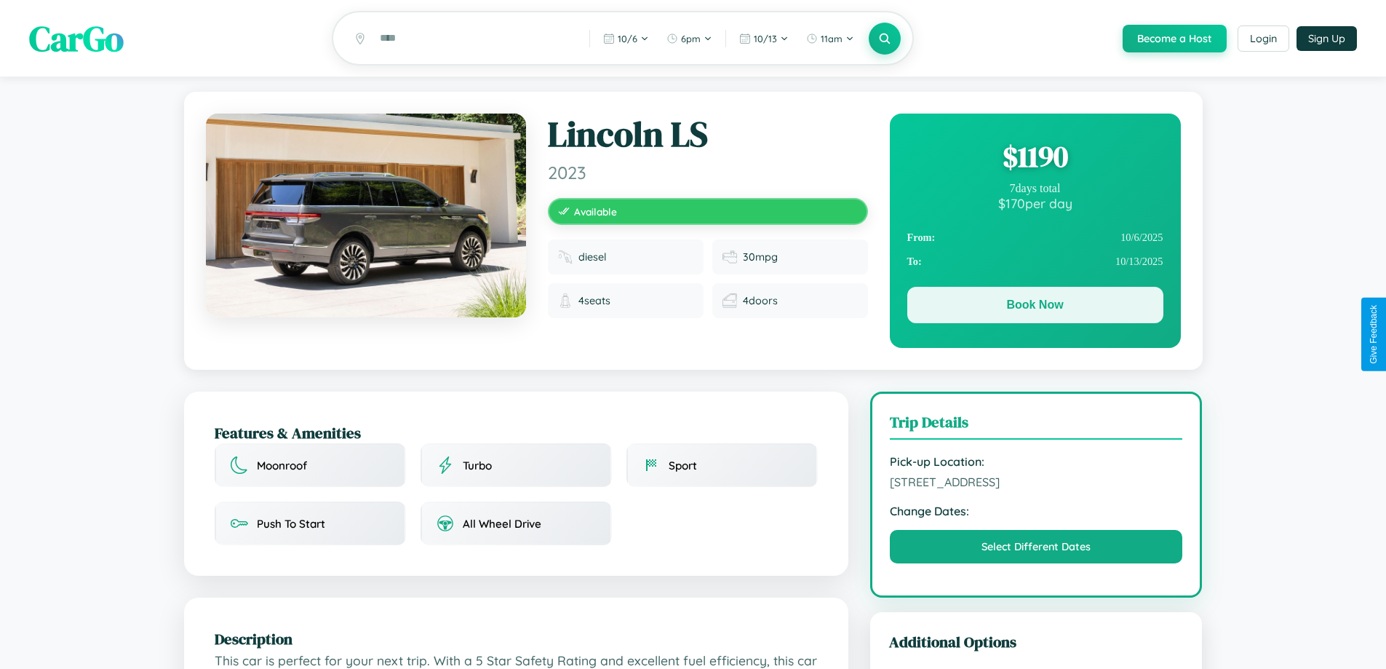
click at [1035, 308] on button "Book Now" at bounding box center [1036, 305] width 256 height 36
